Goal: Check status

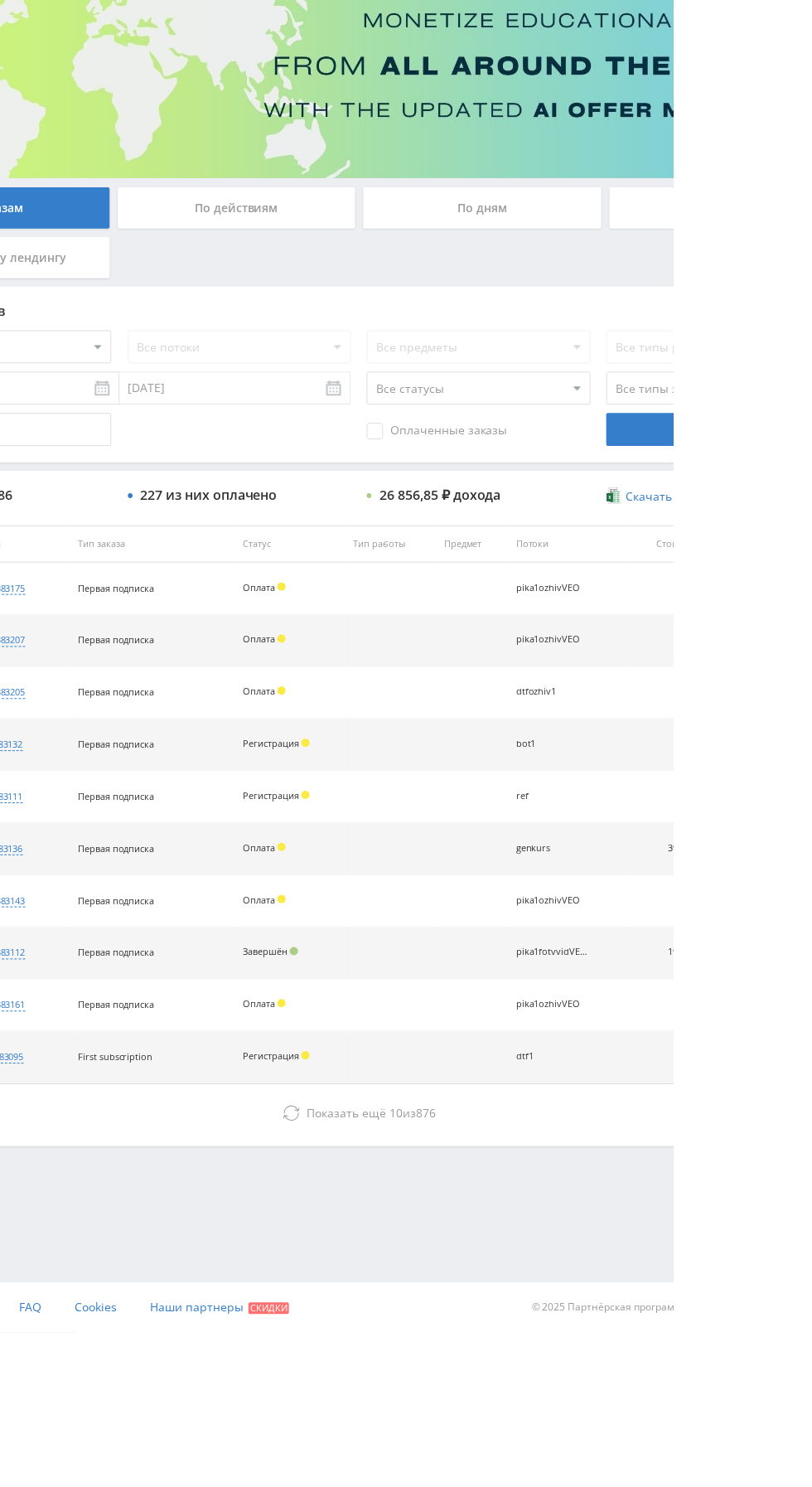
click at [624, 356] on div "По дням" at bounding box center [621, 360] width 238 height 42
click at [0, 0] on input "По дням" at bounding box center [0, 0] width 0 height 0
